Goal: Transaction & Acquisition: Purchase product/service

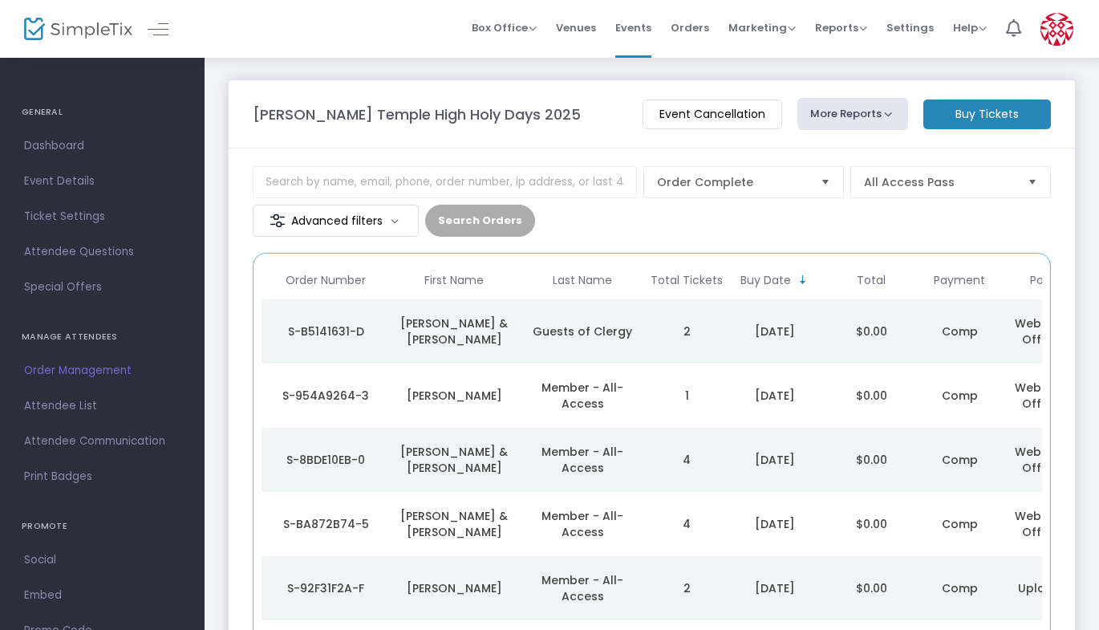
click at [1002, 108] on m-button "Buy Tickets" at bounding box center [987, 114] width 128 height 30
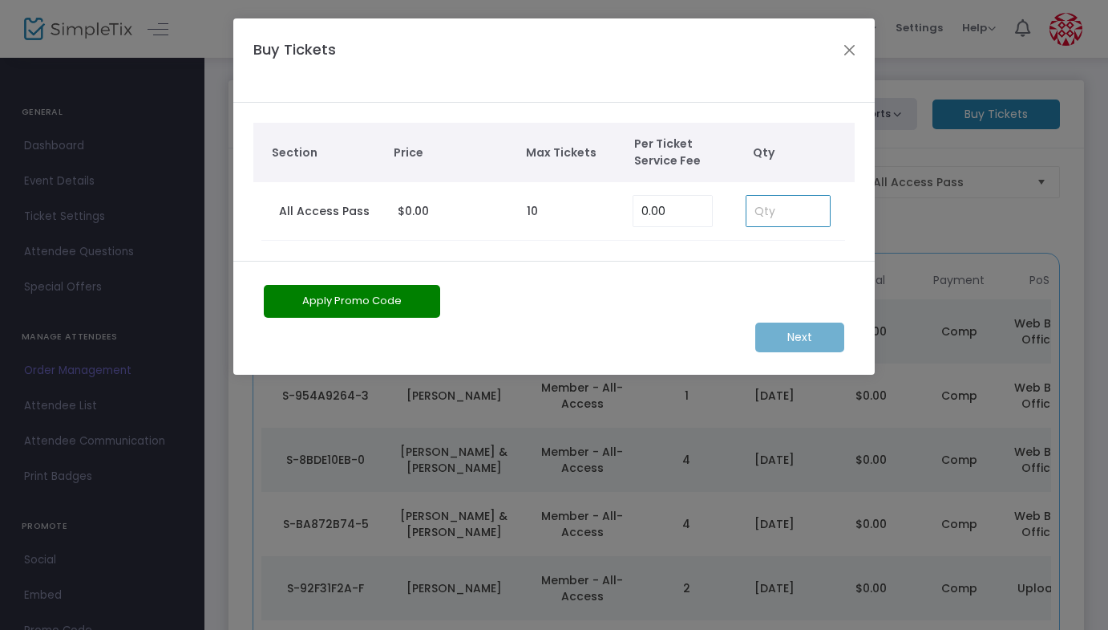
click at [756, 221] on input at bounding box center [788, 211] width 83 height 30
type input "4"
click at [807, 338] on m-button "Next" at bounding box center [799, 337] width 89 height 30
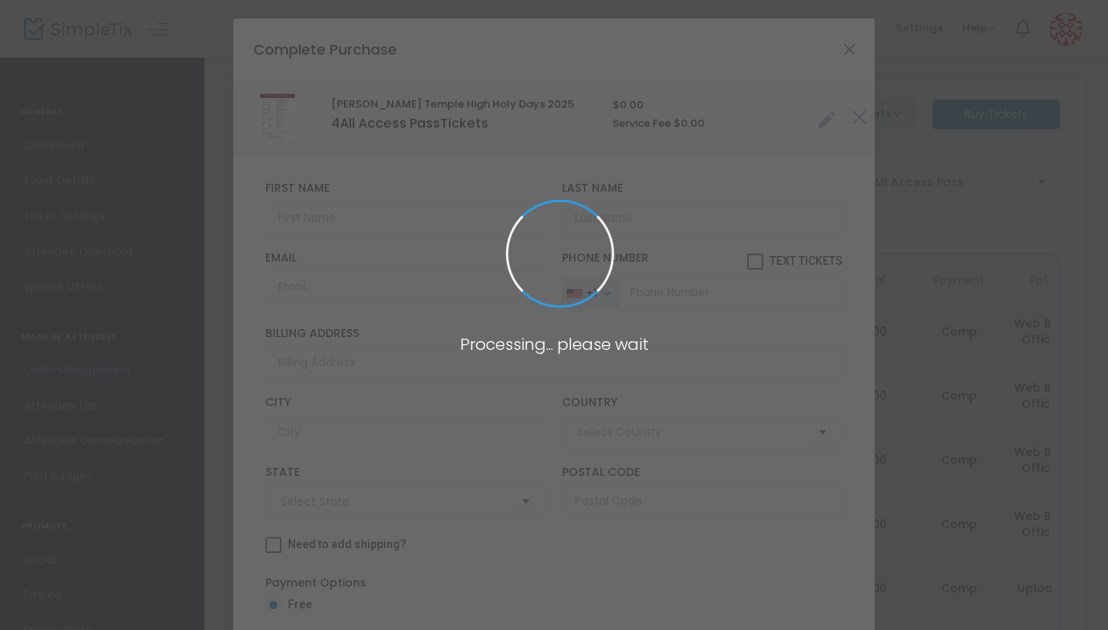
type input "[GEOGRAPHIC_DATA]"
type input "[US_STATE]"
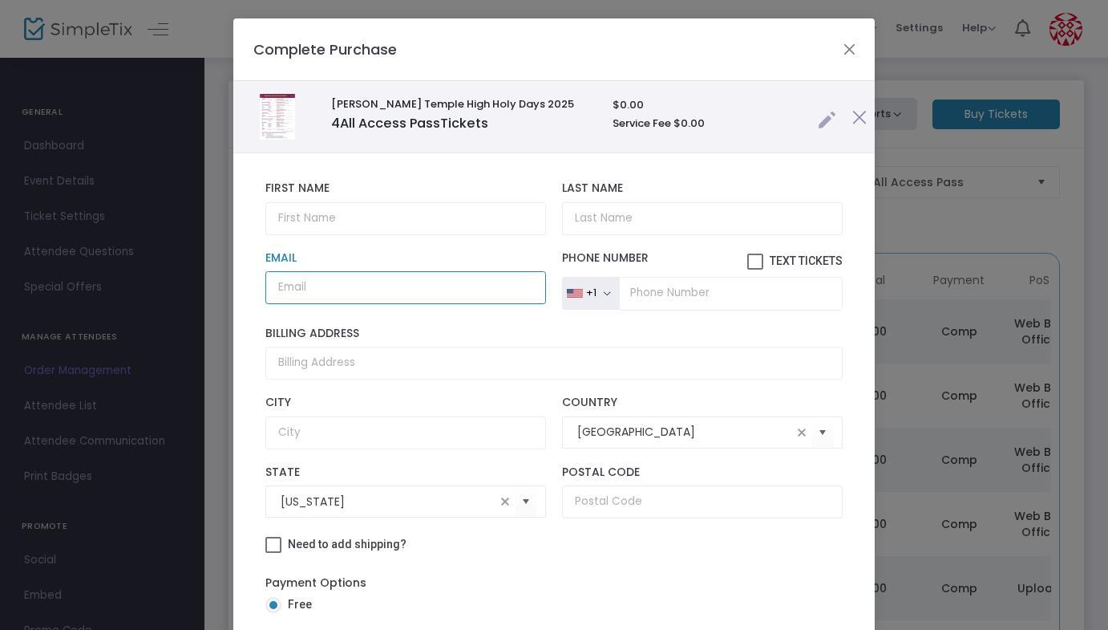
click at [342, 289] on input "Email" at bounding box center [405, 287] width 281 height 33
paste input "[EMAIL_ADDRESS][DOMAIN_NAME]"
type input "[EMAIL_ADDRESS][DOMAIN_NAME]"
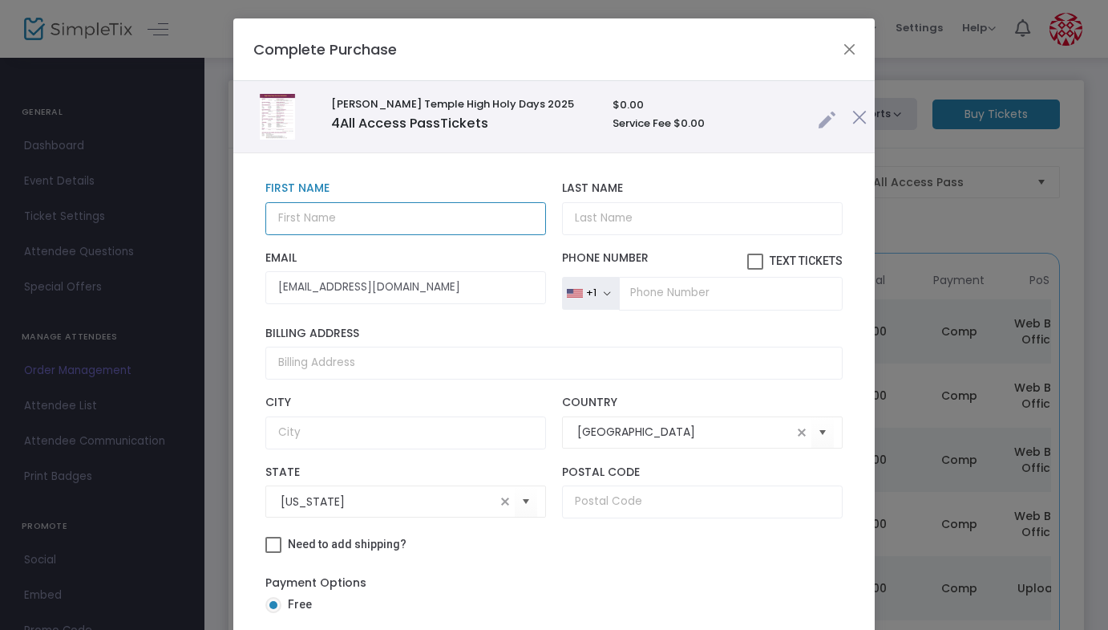
click at [363, 222] on input "text" at bounding box center [405, 218] width 281 height 33
click at [488, 217] on input "[PERSON_NAME]" at bounding box center [405, 218] width 281 height 33
type input "[PERSON_NAME] &"
